Goal: Find specific page/section: Find specific page/section

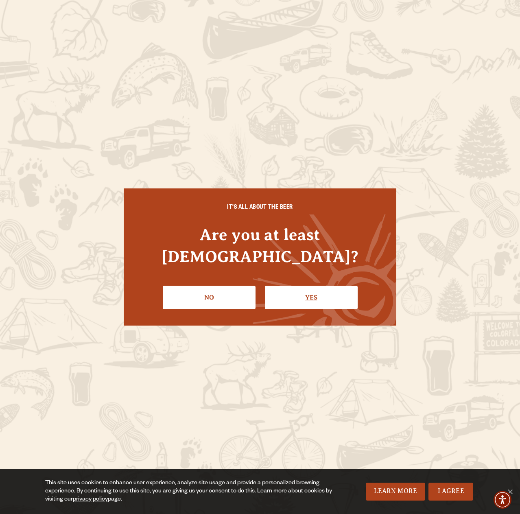
click at [320, 287] on link "Yes" at bounding box center [311, 298] width 93 height 24
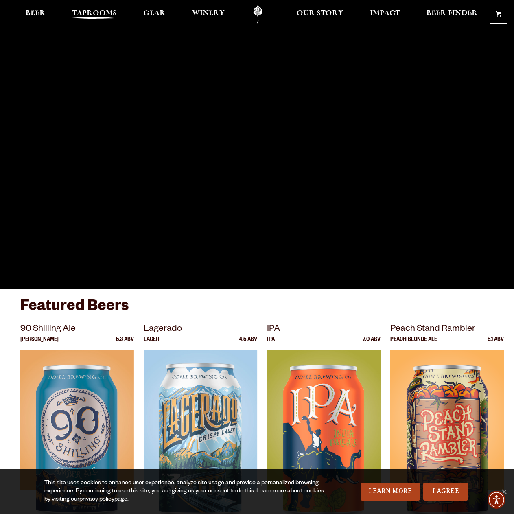
click at [98, 12] on span "Taprooms" at bounding box center [94, 13] width 45 height 7
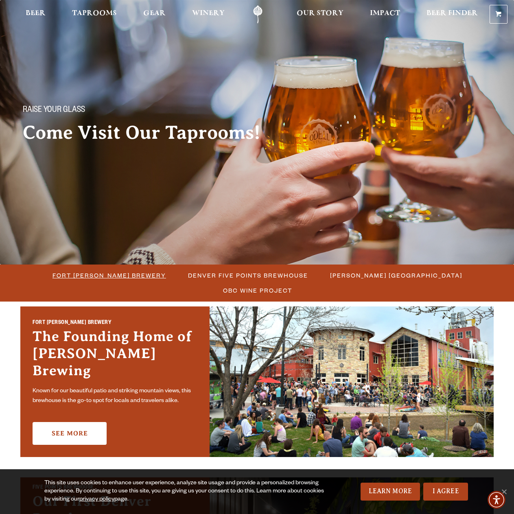
click at [81, 278] on span "Fort [PERSON_NAME] Brewery" at bounding box center [108, 275] width 113 height 12
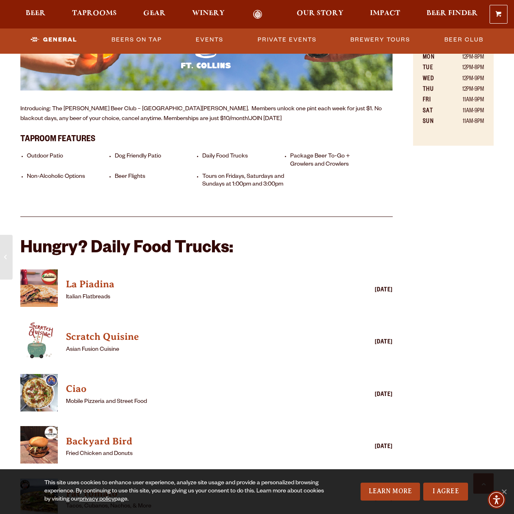
scroll to position [569, 0]
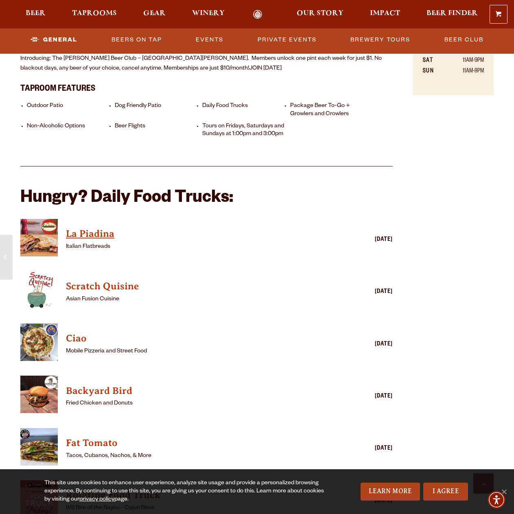
click at [103, 233] on h4 "La Piadina" at bounding box center [194, 233] width 257 height 13
